Goal: Task Accomplishment & Management: Manage account settings

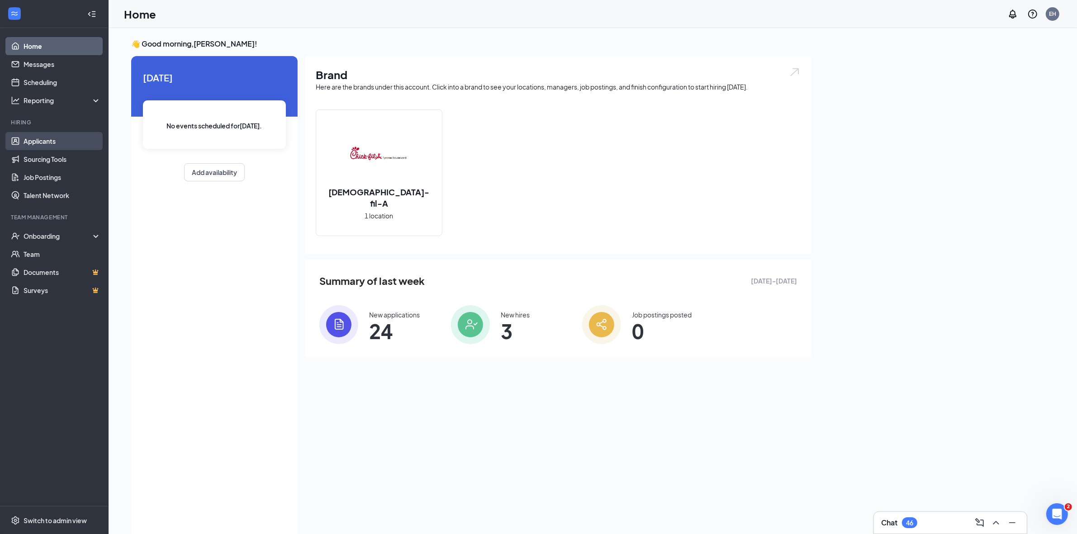
click at [57, 142] on link "Applicants" at bounding box center [62, 141] width 77 height 18
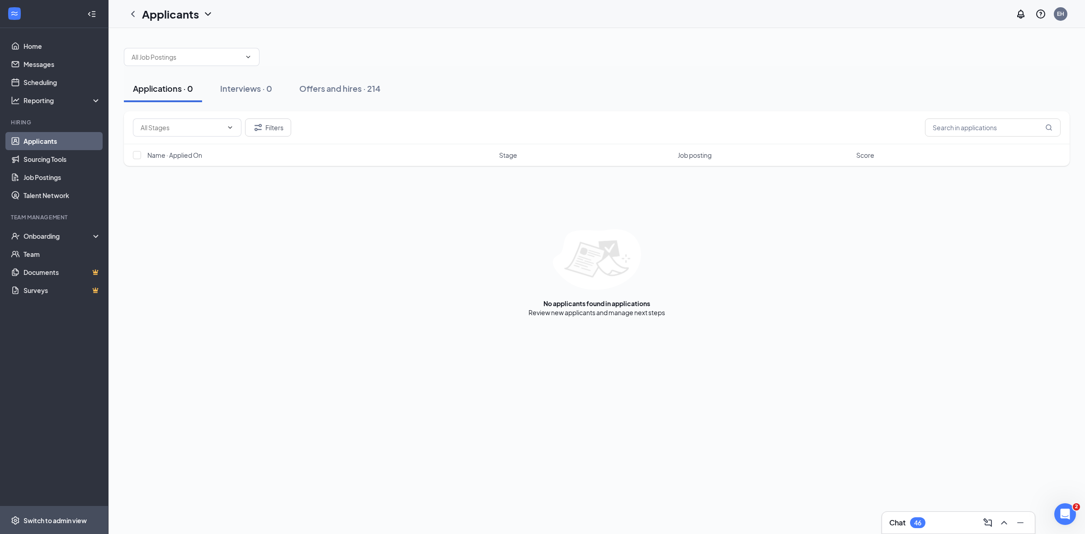
click at [56, 516] on div "Switch to admin view" at bounding box center [55, 520] width 63 height 9
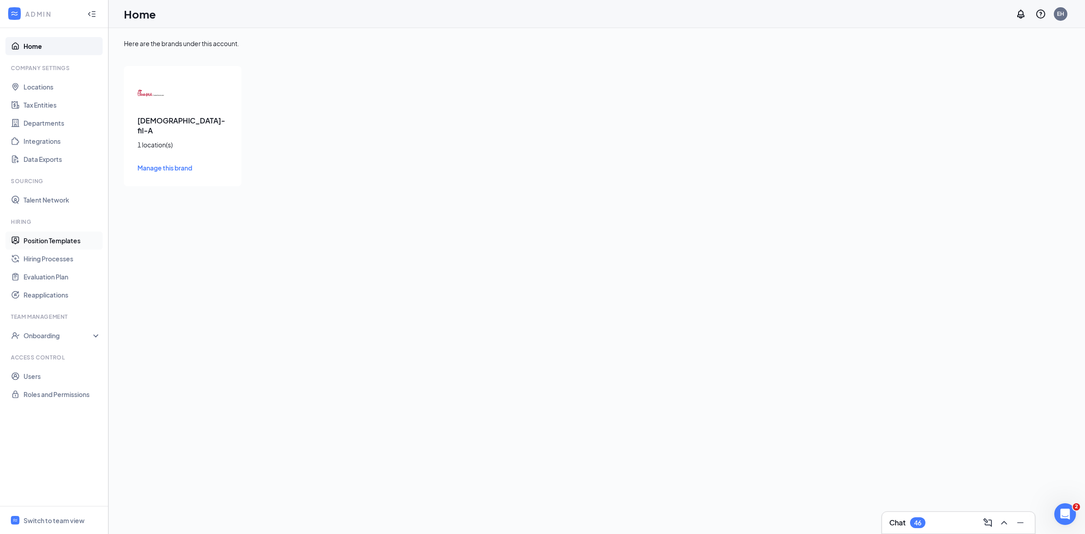
click at [51, 242] on link "Position Templates" at bounding box center [62, 241] width 77 height 18
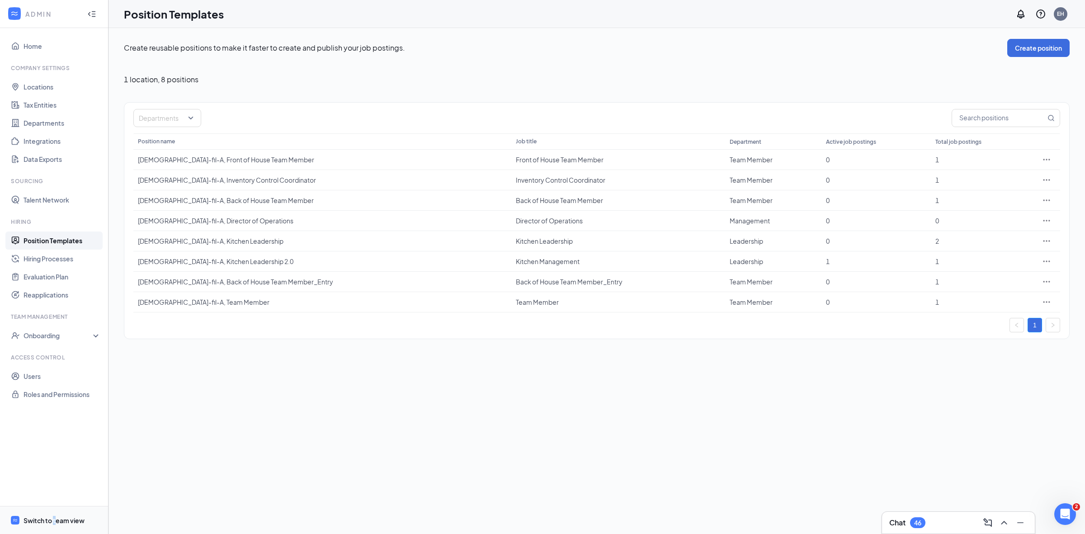
click at [54, 521] on div "Switch to team view" at bounding box center [54, 520] width 61 height 9
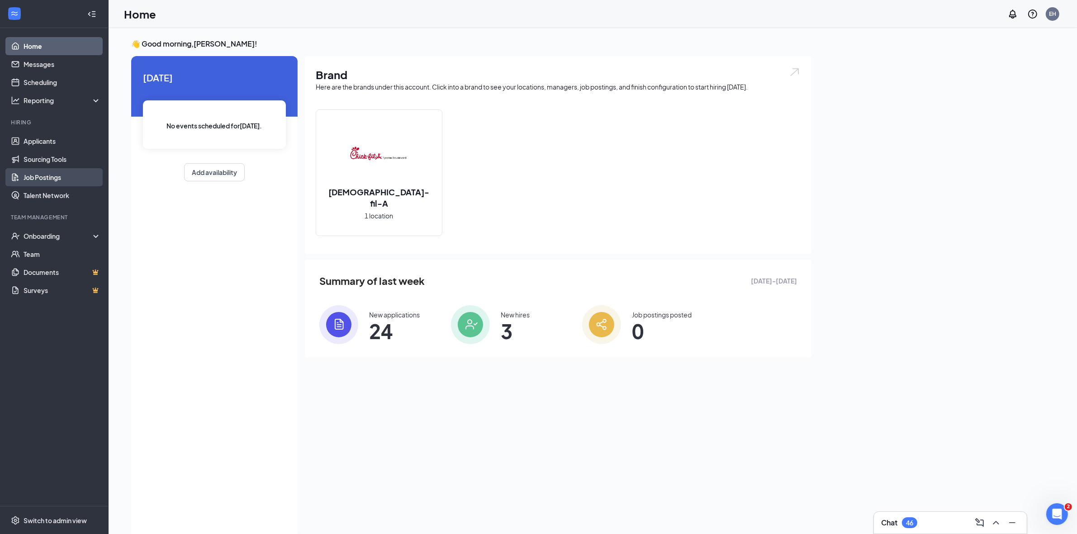
click at [53, 173] on link "Job Postings" at bounding box center [62, 177] width 77 height 18
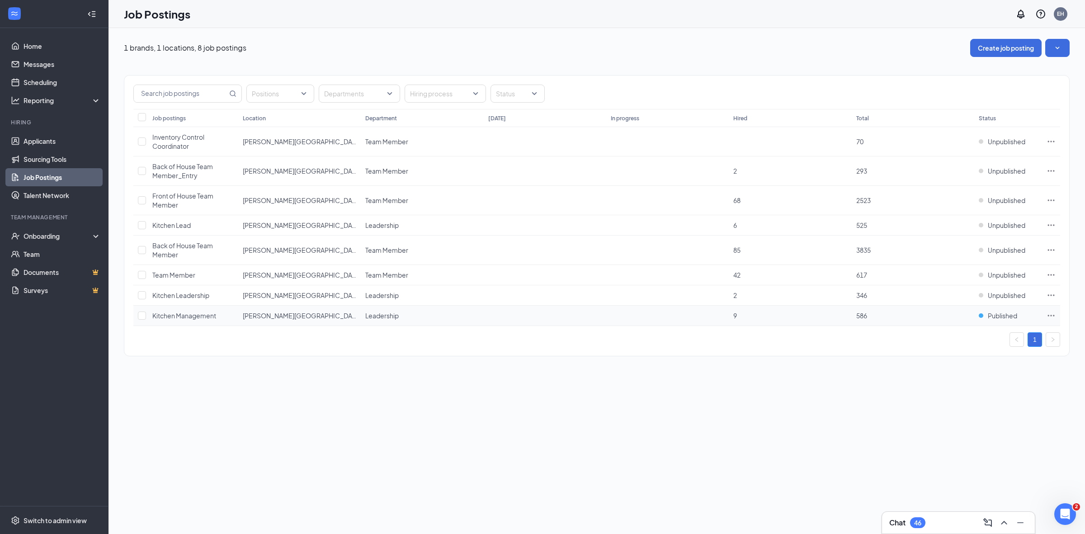
click at [204, 315] on span "Kitchen Management" at bounding box center [184, 316] width 64 height 8
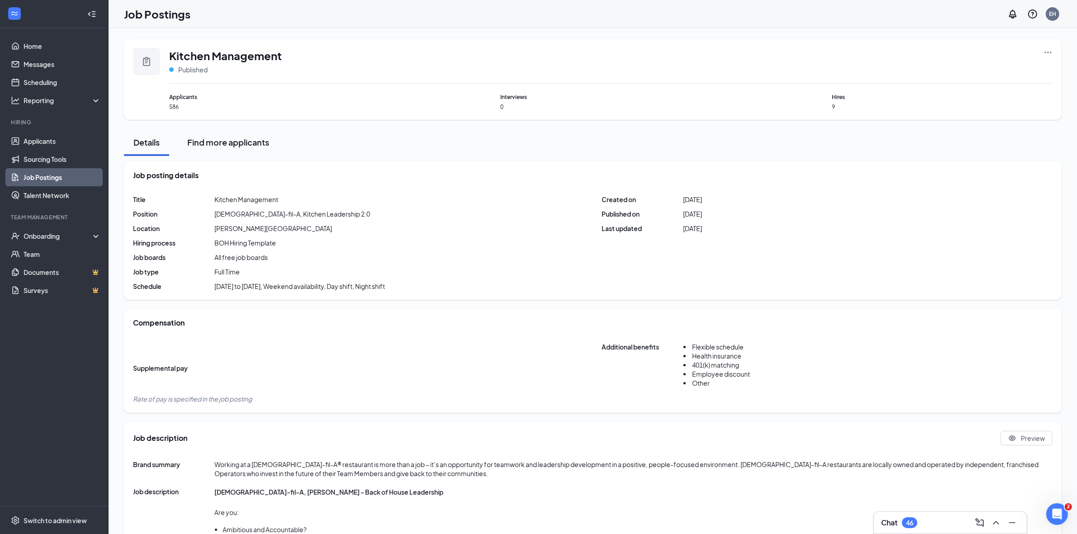
click at [247, 142] on div "Find more applicants" at bounding box center [228, 142] width 82 height 11
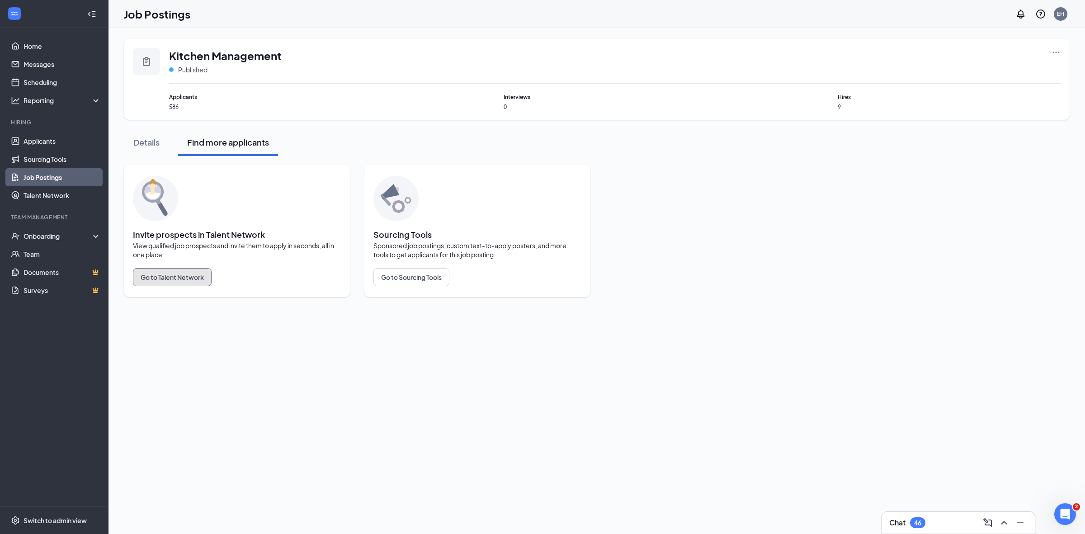
click at [181, 275] on button "Go to Talent Network" at bounding box center [172, 277] width 79 height 18
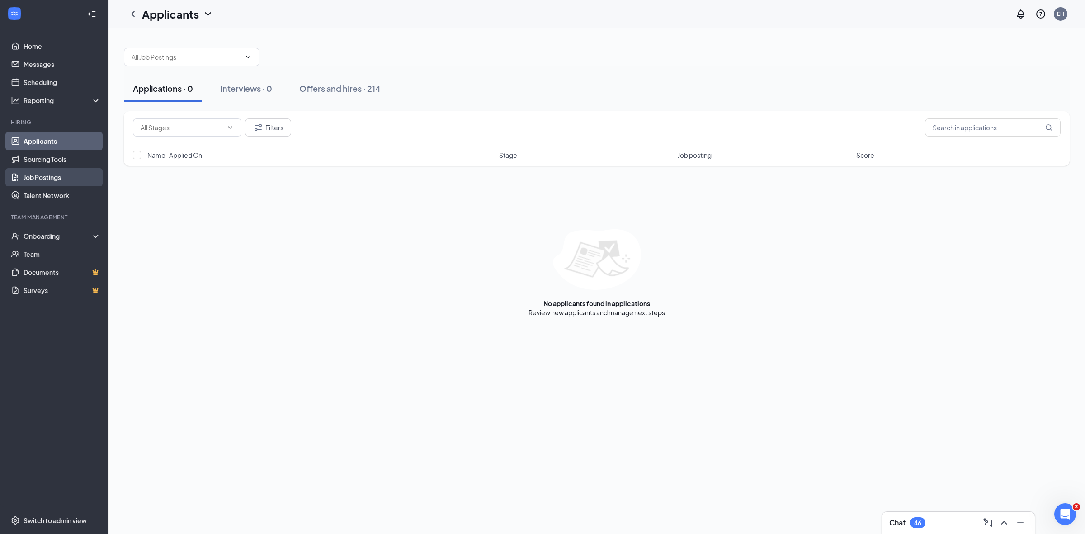
click at [43, 177] on link "Job Postings" at bounding box center [62, 177] width 77 height 18
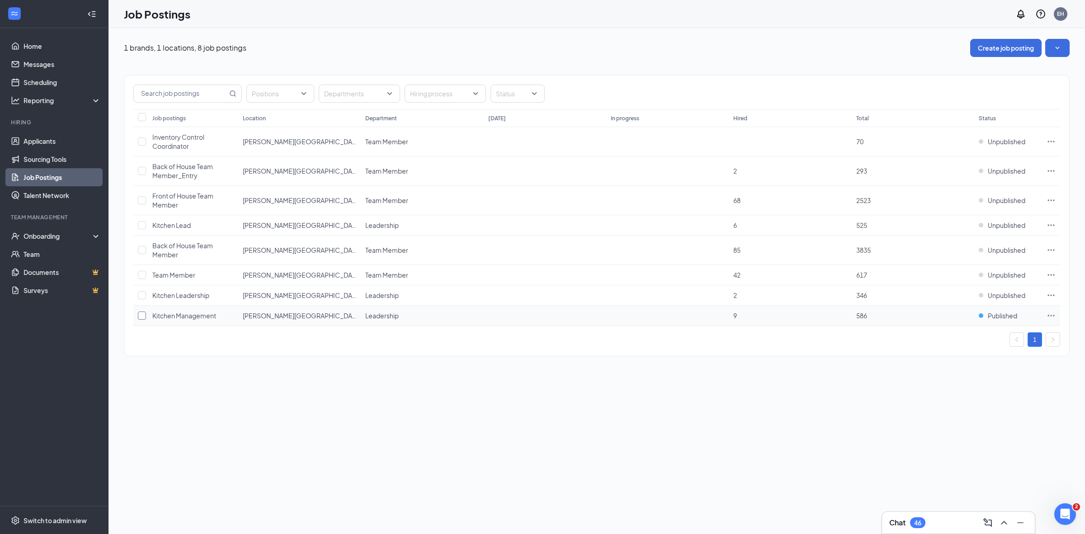
click at [142, 317] on input "checkbox" at bounding box center [142, 316] width 8 height 8
checkbox input "true"
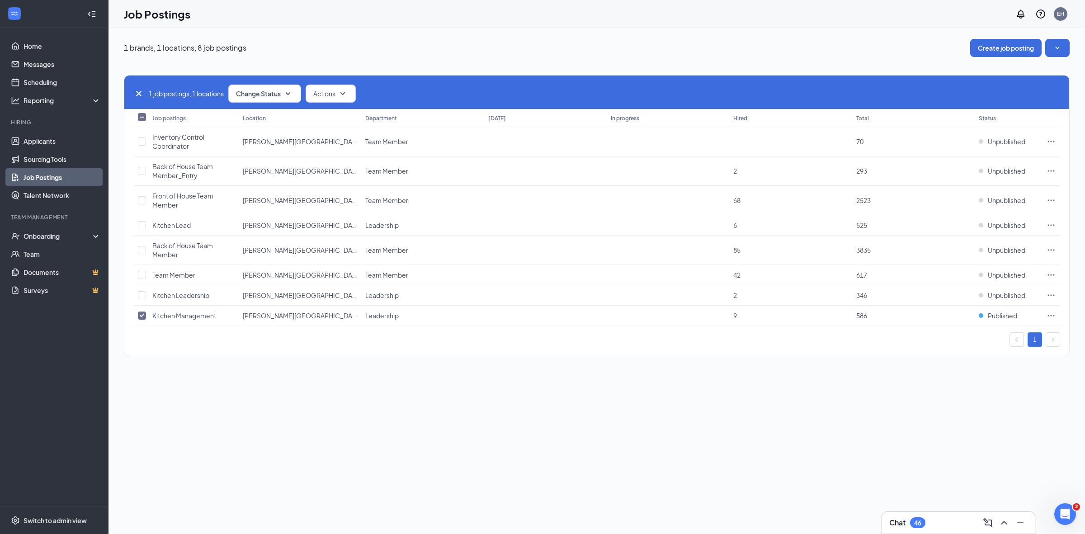
click at [209, 374] on div "1 brands, 1 locations, 8 job postings Create job posting 1 job postings, 1 loca…" at bounding box center [597, 202] width 977 height 348
click at [182, 298] on span "Kitchen Leadership" at bounding box center [180, 295] width 57 height 8
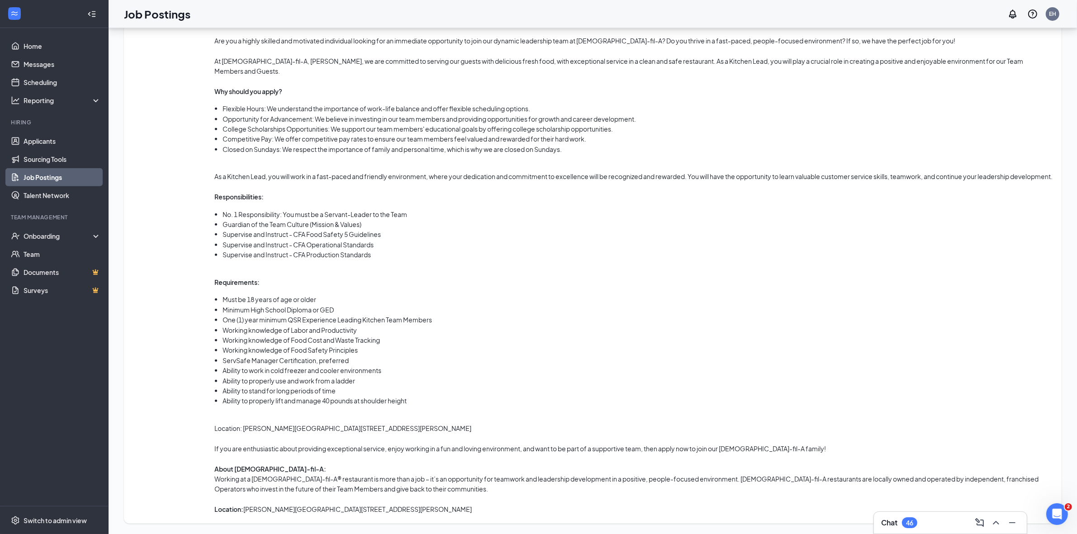
scroll to position [133, 0]
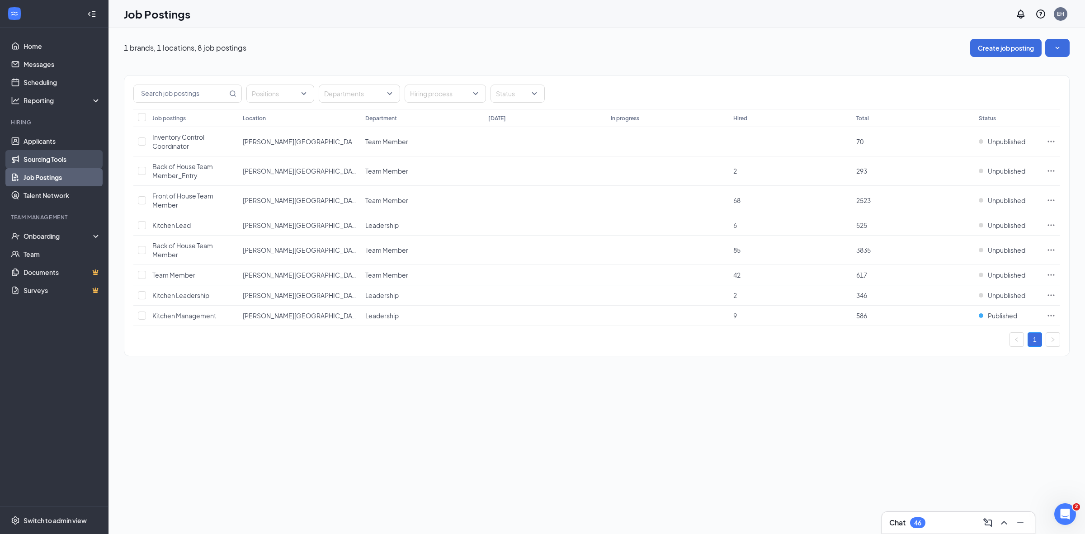
click at [43, 156] on link "Sourcing Tools" at bounding box center [62, 159] width 77 height 18
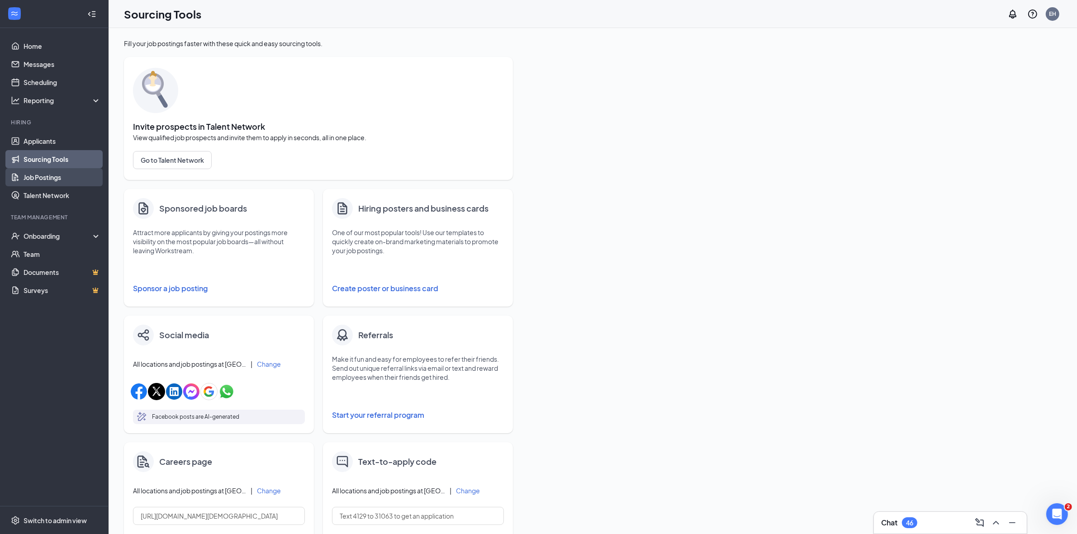
click at [50, 179] on link "Job Postings" at bounding box center [62, 177] width 77 height 18
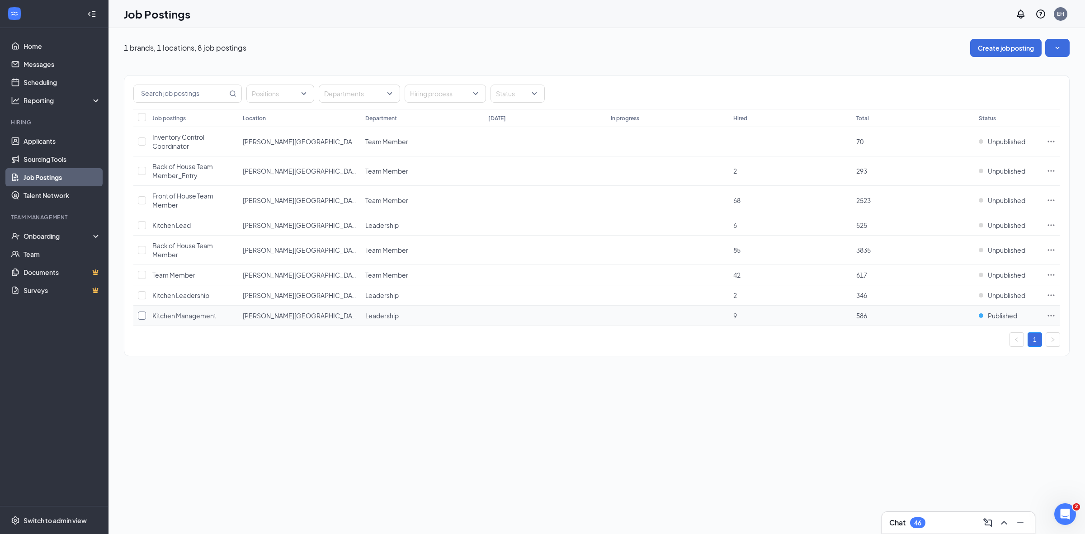
click at [142, 317] on input "checkbox" at bounding box center [142, 316] width 8 height 8
checkbox input "true"
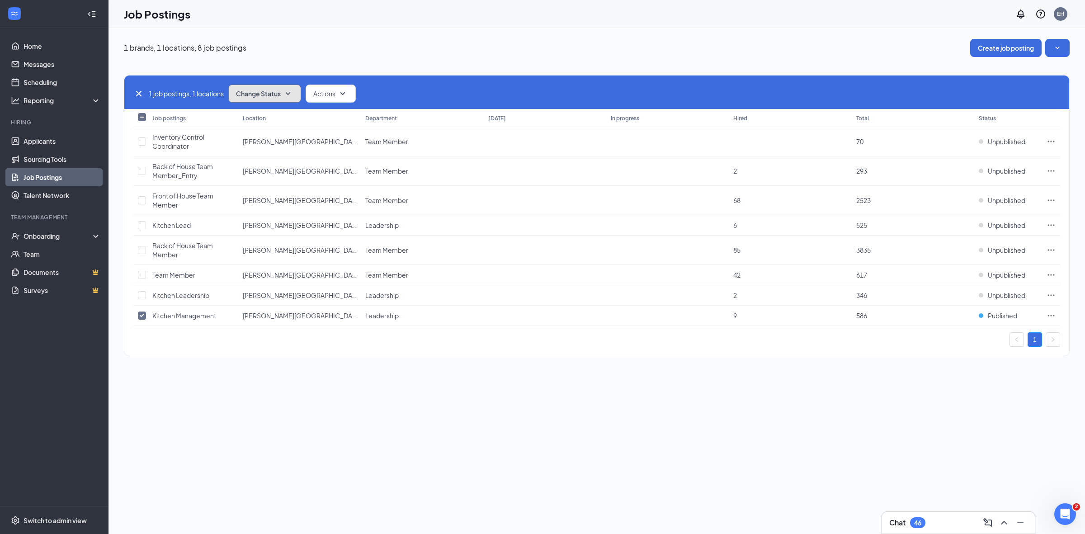
click at [284, 93] on button "Change Status" at bounding box center [264, 94] width 73 height 18
click at [261, 138] on span "Unpublish" at bounding box center [252, 138] width 29 height 10
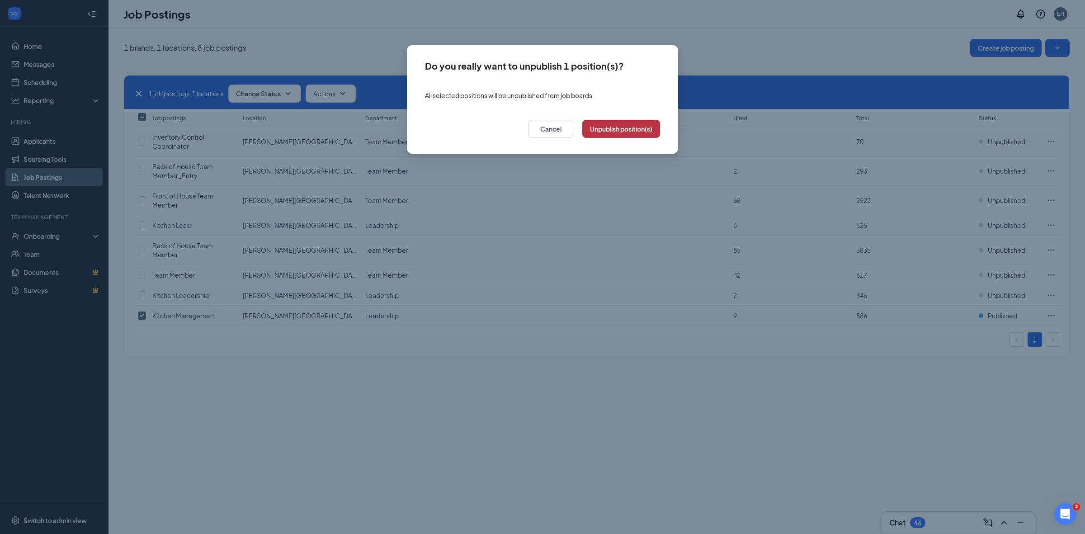
click at [605, 130] on button "Unpublish position(s)" at bounding box center [622, 129] width 78 height 18
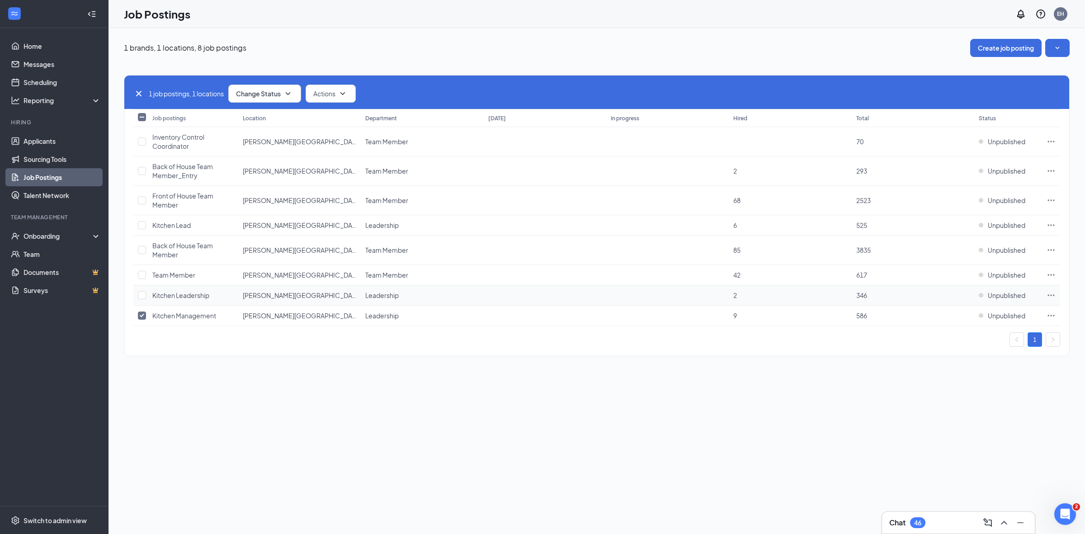
click at [196, 295] on span "Kitchen Leadership" at bounding box center [180, 295] width 57 height 8
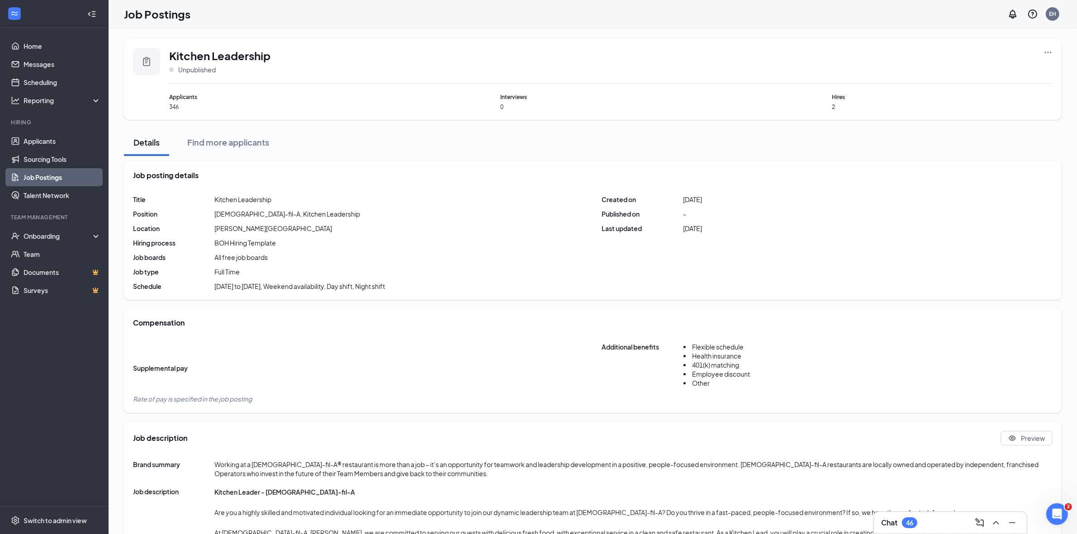
click at [37, 179] on link "Job Postings" at bounding box center [62, 177] width 77 height 18
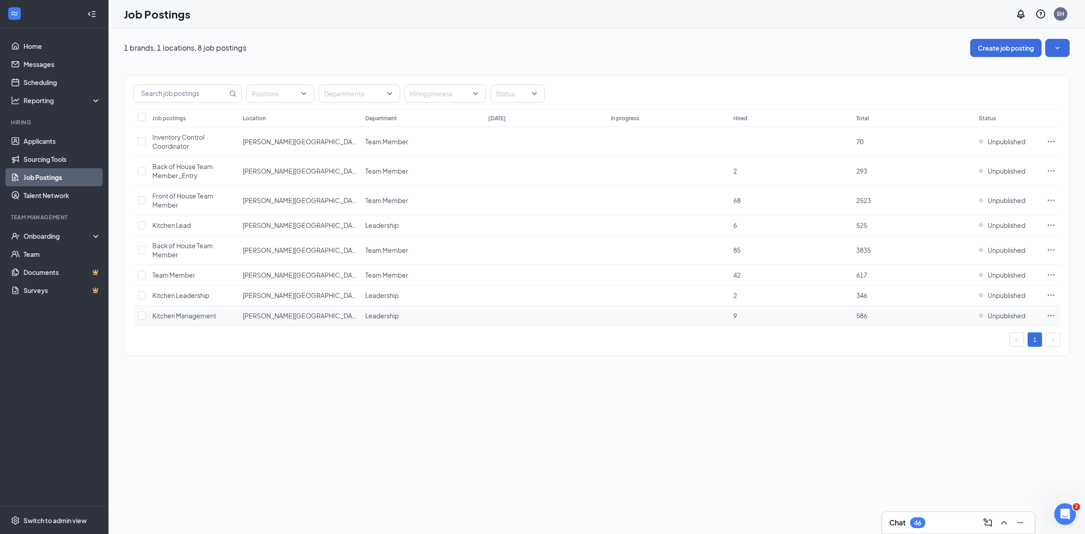
click at [191, 317] on span "Kitchen Management" at bounding box center [184, 316] width 64 height 8
click at [176, 227] on span "Kitchen Lead" at bounding box center [171, 225] width 38 height 8
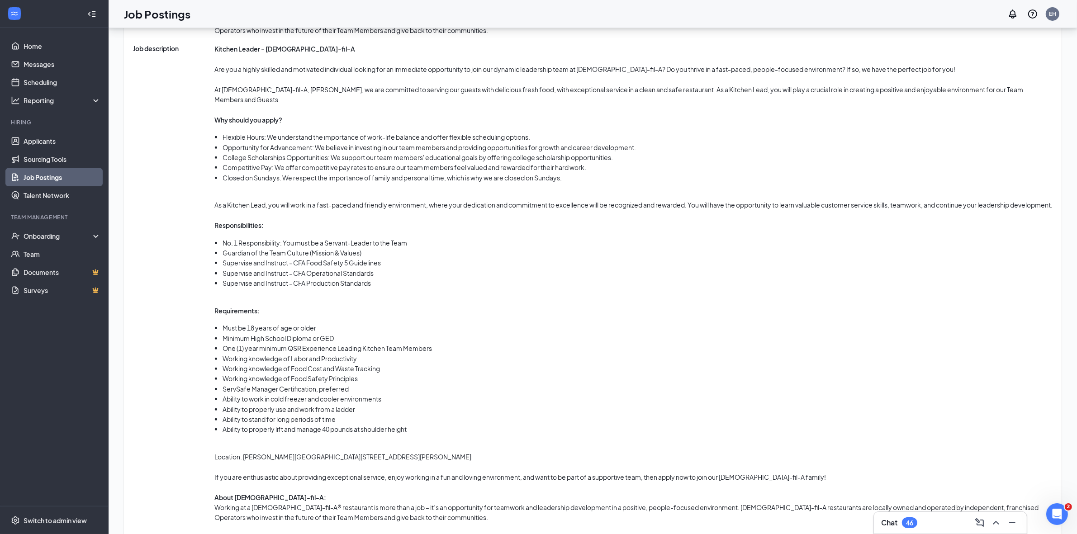
scroll to position [481, 0]
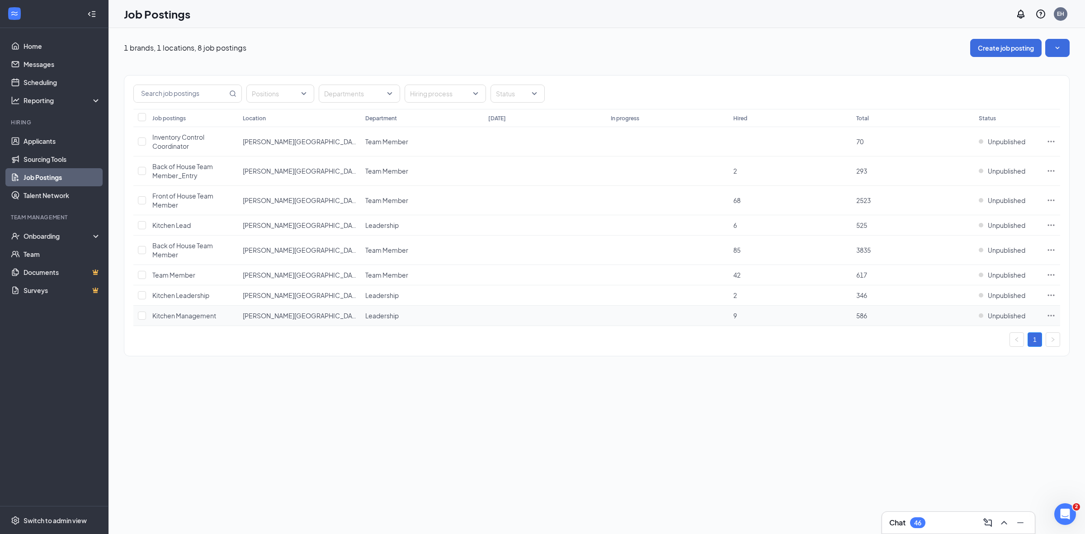
click at [202, 317] on span "Kitchen Management" at bounding box center [184, 316] width 64 height 8
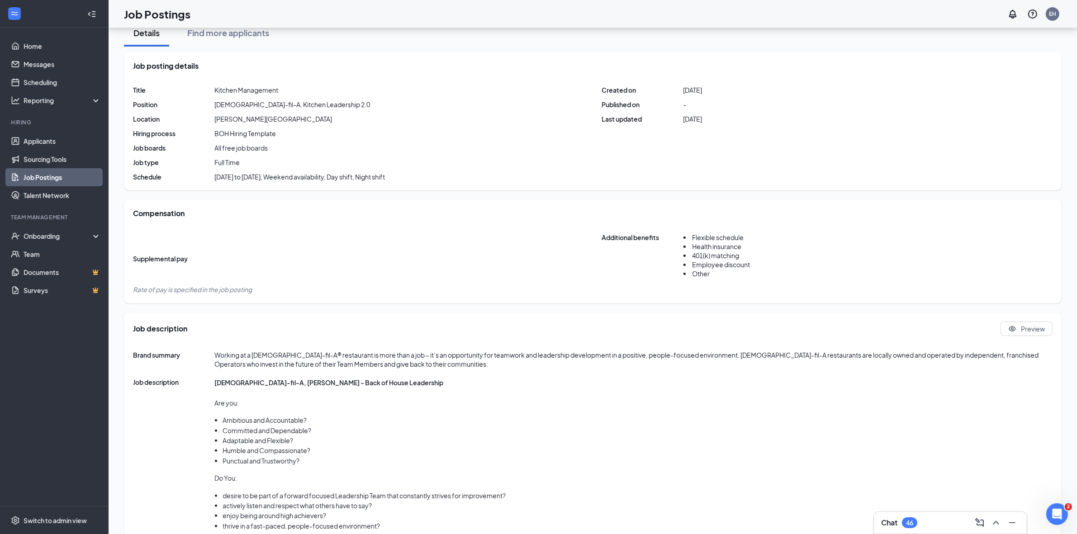
scroll to position [57, 0]
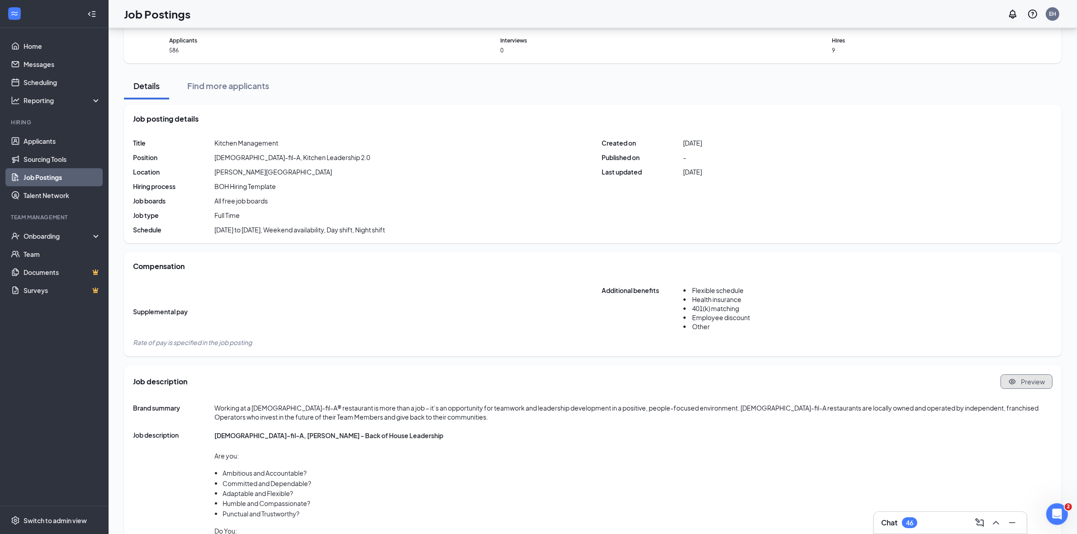
click at [1042, 382] on span "Preview" at bounding box center [1033, 381] width 24 height 9
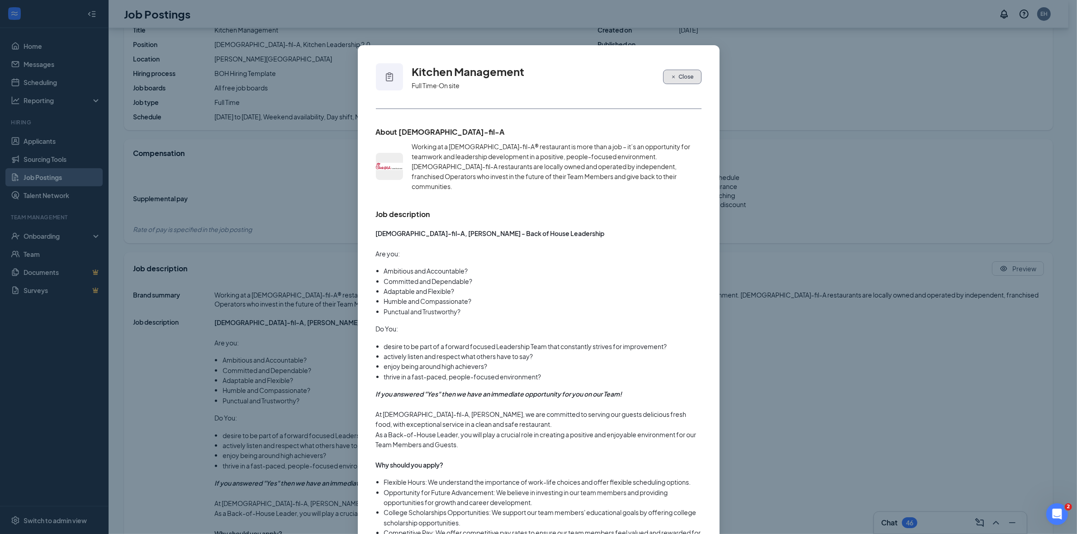
click at [682, 78] on span "Close" at bounding box center [686, 77] width 15 height 8
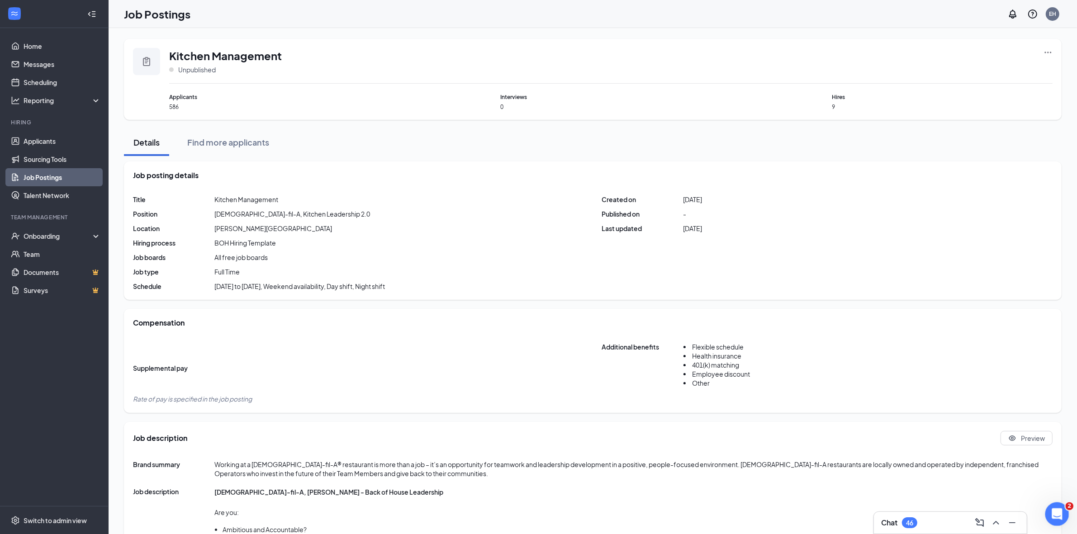
click at [1055, 516] on icon "Open Intercom Messenger" at bounding box center [1055, 513] width 15 height 15
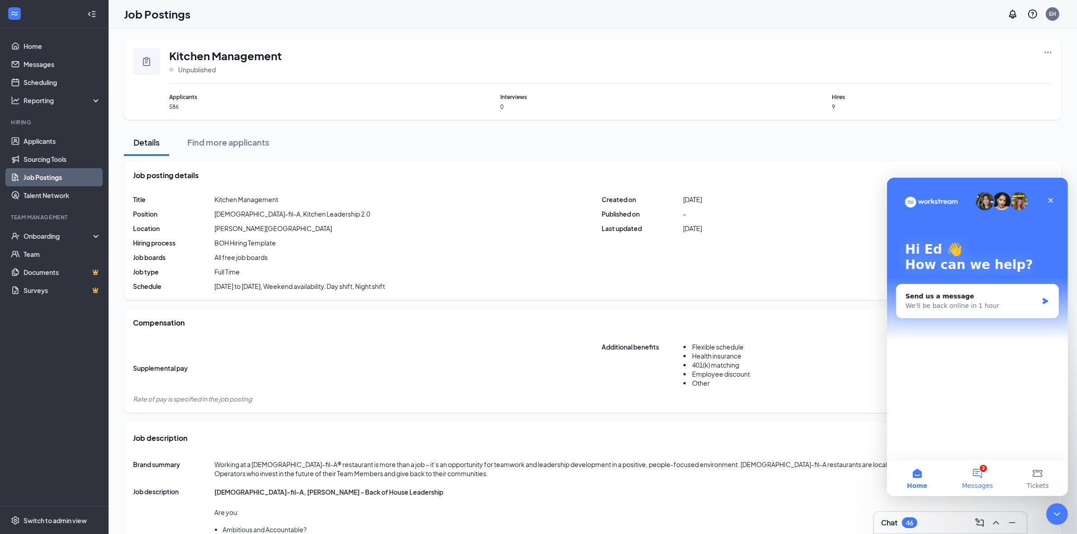
click at [978, 473] on button "2 Messages" at bounding box center [977, 477] width 60 height 36
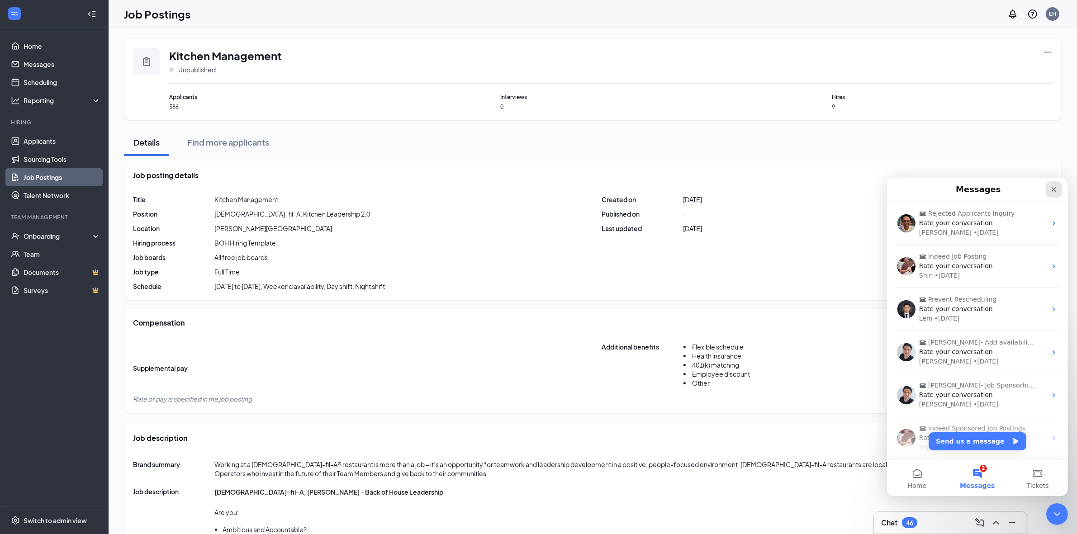
click at [1054, 187] on icon "Close" at bounding box center [1053, 188] width 7 height 7
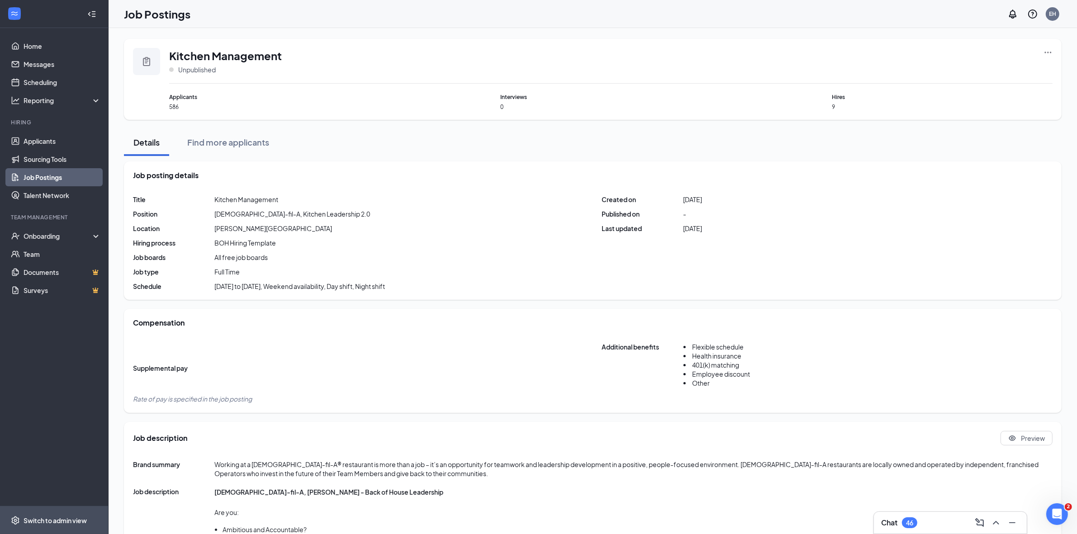
click at [57, 521] on div "Switch to admin view" at bounding box center [55, 520] width 63 height 9
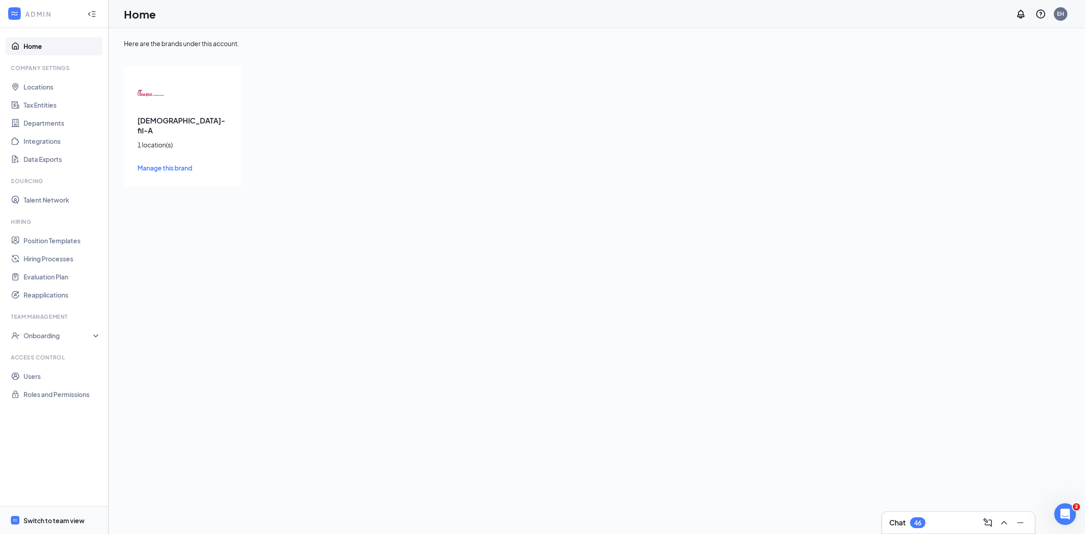
click at [66, 519] on div "Switch to team view" at bounding box center [54, 520] width 61 height 9
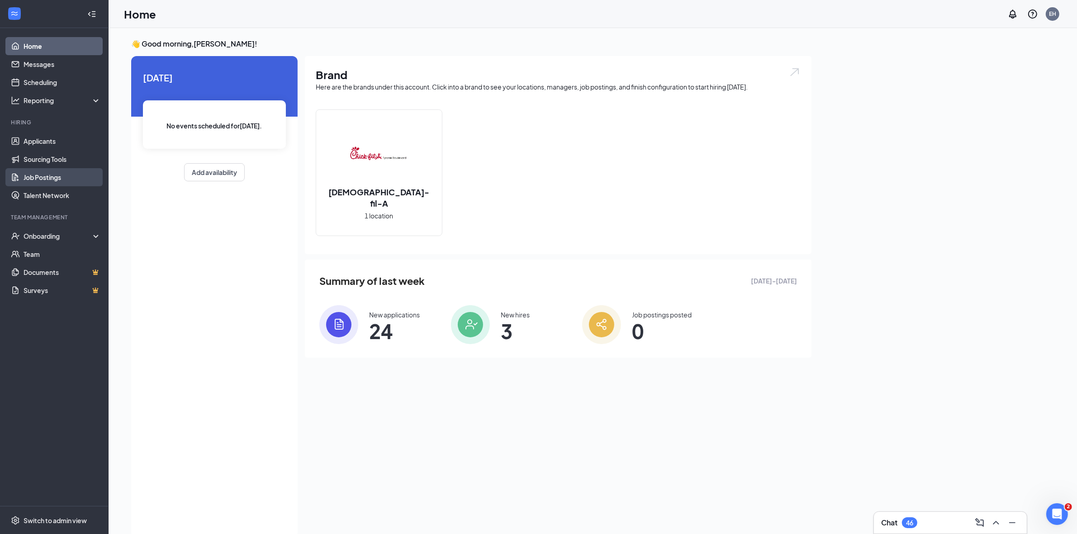
click at [48, 179] on link "Job Postings" at bounding box center [62, 177] width 77 height 18
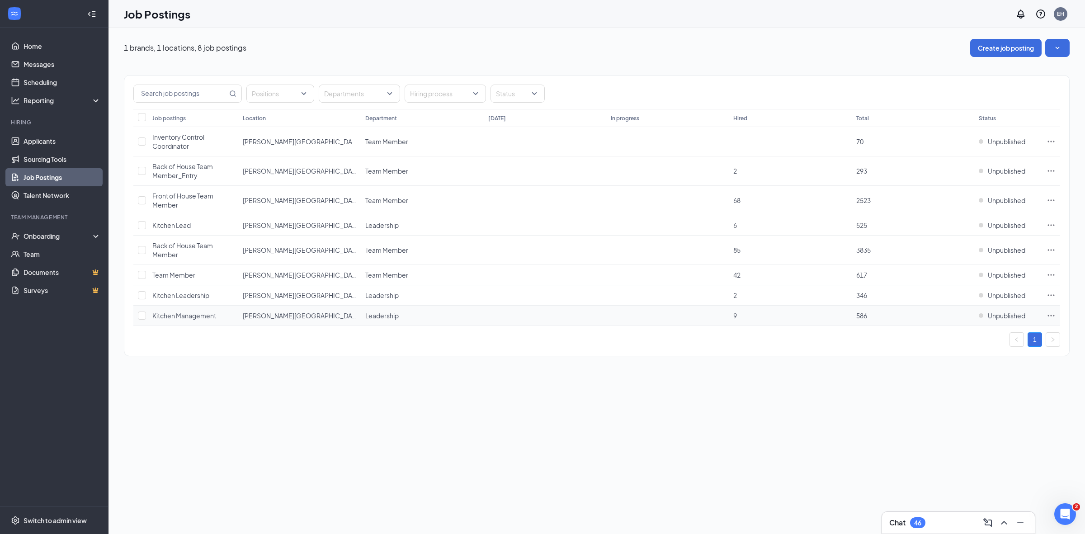
click at [182, 318] on span "Kitchen Management" at bounding box center [184, 316] width 64 height 8
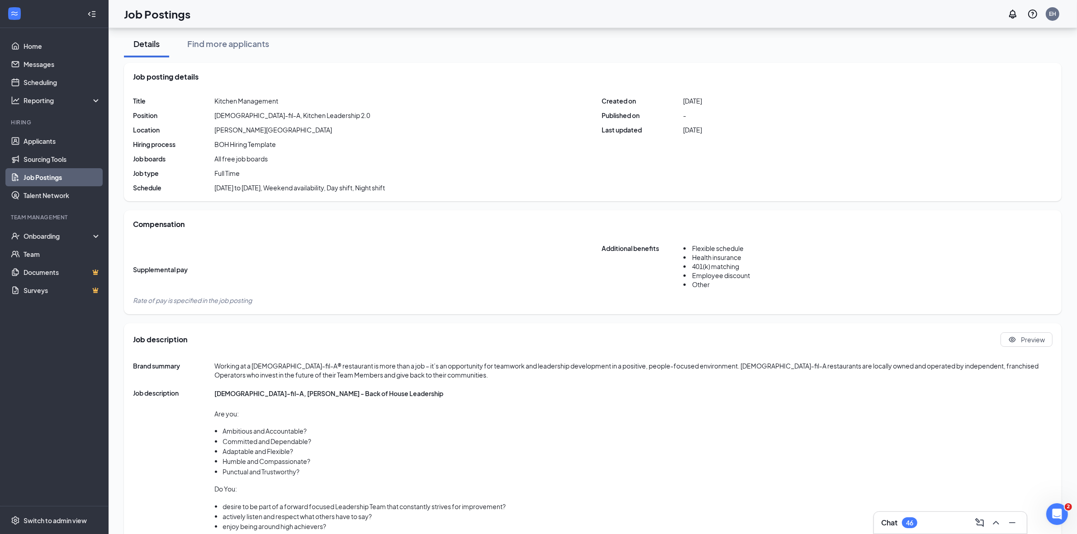
scroll to position [89, 0]
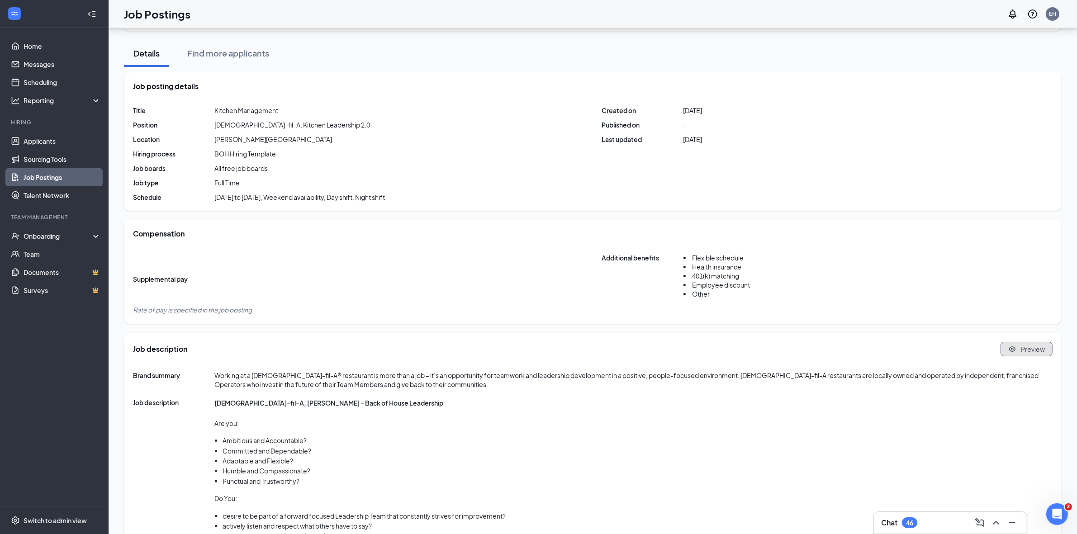
click at [1032, 348] on span "Preview" at bounding box center [1033, 349] width 24 height 9
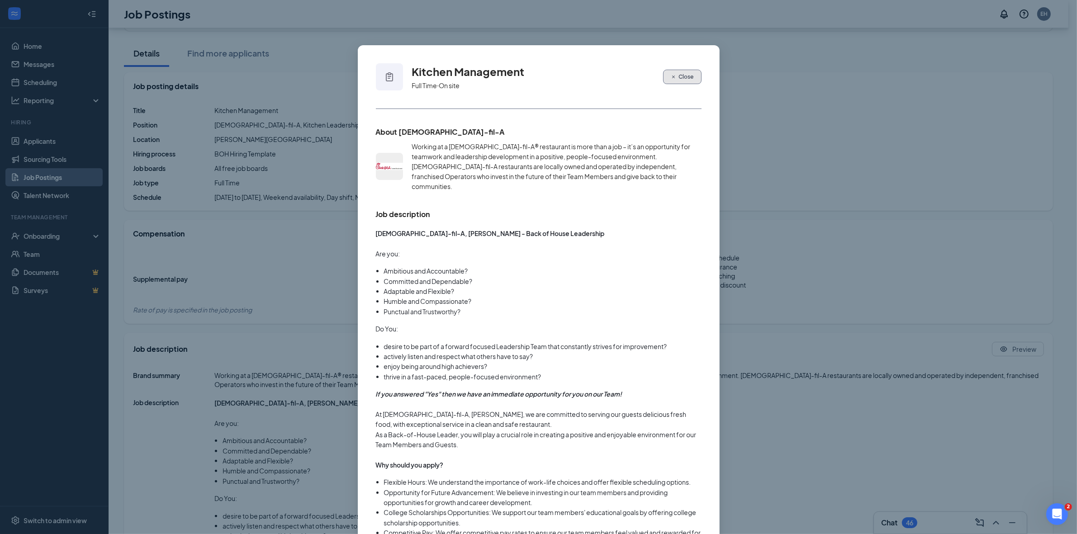
click at [682, 77] on span "Close" at bounding box center [686, 77] width 15 height 8
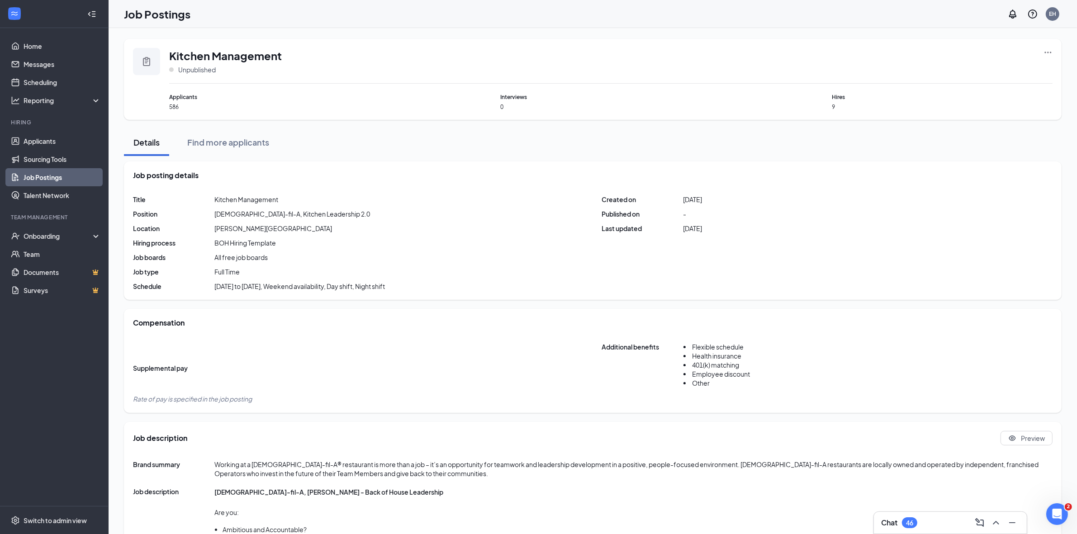
click at [1048, 52] on icon "Ellipses" at bounding box center [1048, 52] width 7 height 1
click at [837, 147] on div "Details Find more applicants" at bounding box center [593, 142] width 938 height 27
